Goal: Task Accomplishment & Management: Manage account settings

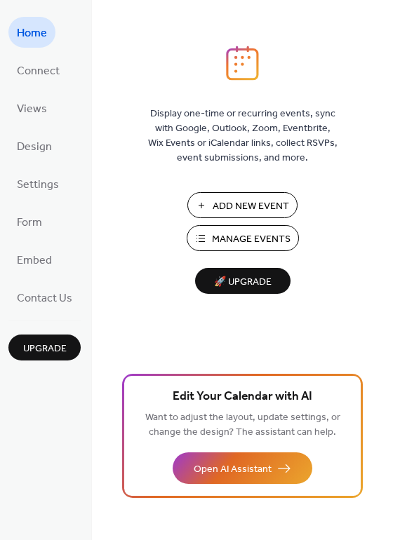
click at [212, 246] on span "Manage Events" at bounding box center [251, 239] width 79 height 15
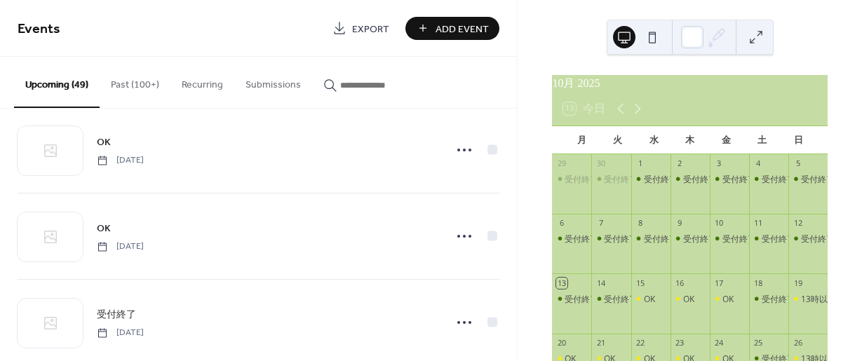
scroll to position [280, 0]
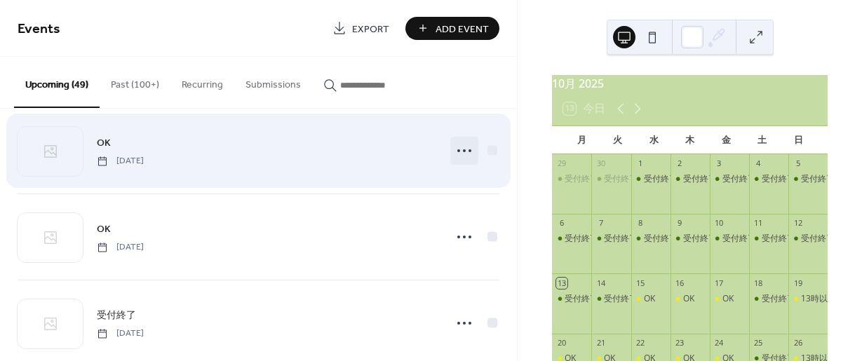
click at [466, 148] on icon at bounding box center [464, 151] width 22 height 22
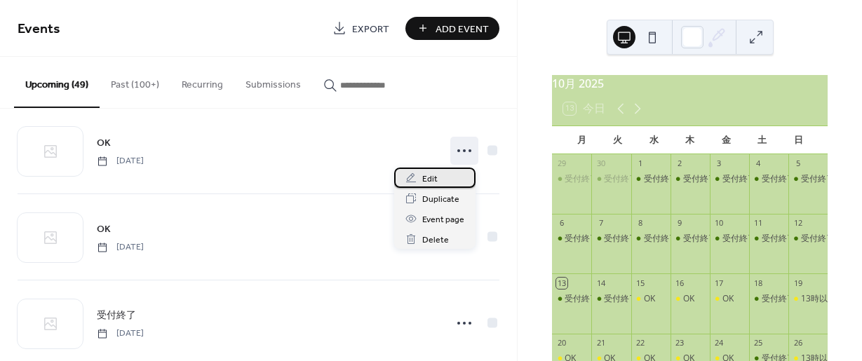
click at [426, 178] on span "Edit" at bounding box center [429, 179] width 15 height 15
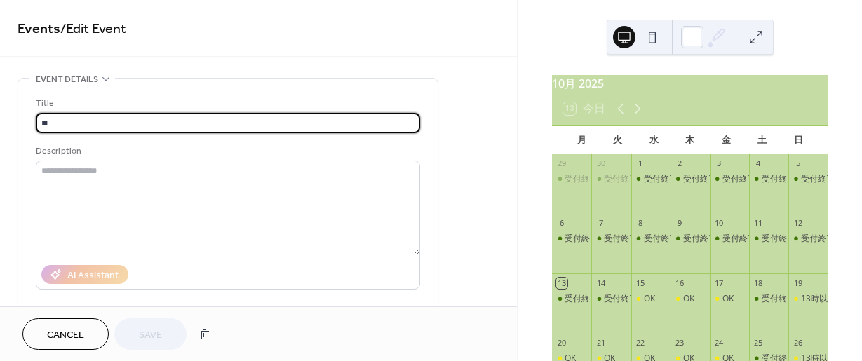
drag, startPoint x: 69, startPoint y: 125, endPoint x: 5, endPoint y: 122, distance: 64.6
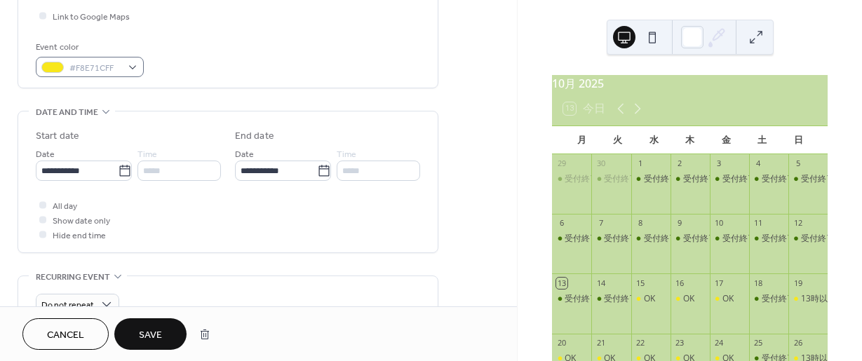
scroll to position [351, 0]
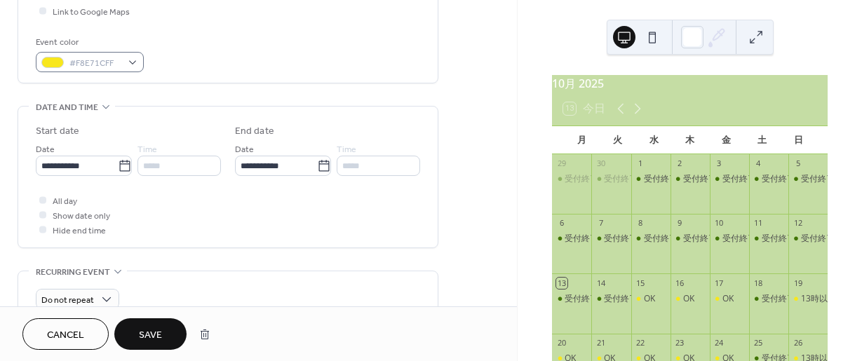
type input "****"
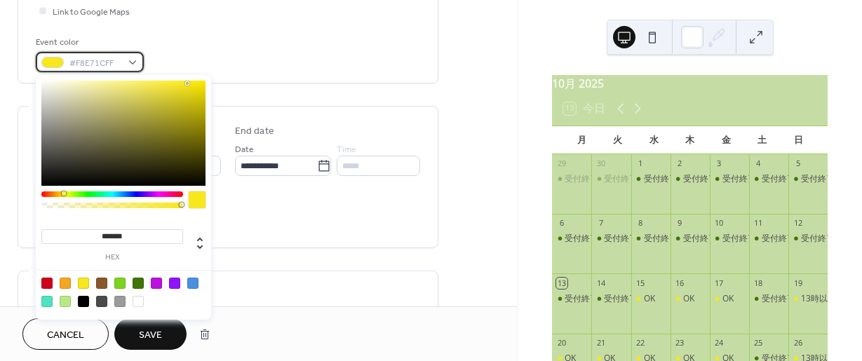
click at [130, 60] on div "#F8E71CFF" at bounding box center [90, 62] width 108 height 20
click at [133, 283] on div at bounding box center [138, 283] width 11 height 11
type input "*******"
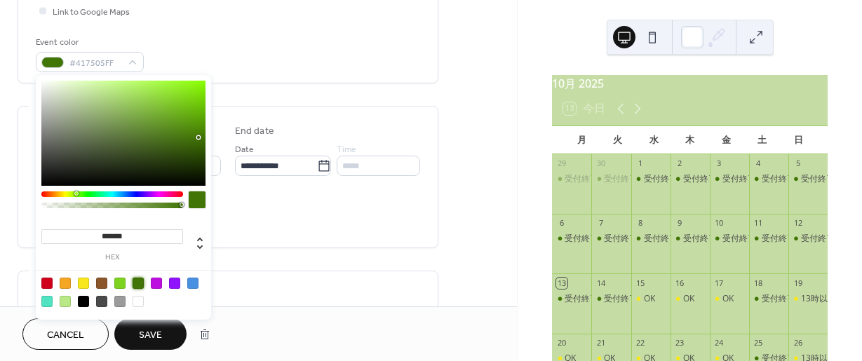
click at [152, 334] on span "Save" at bounding box center [150, 335] width 23 height 15
